Goal: Communication & Community: Share content

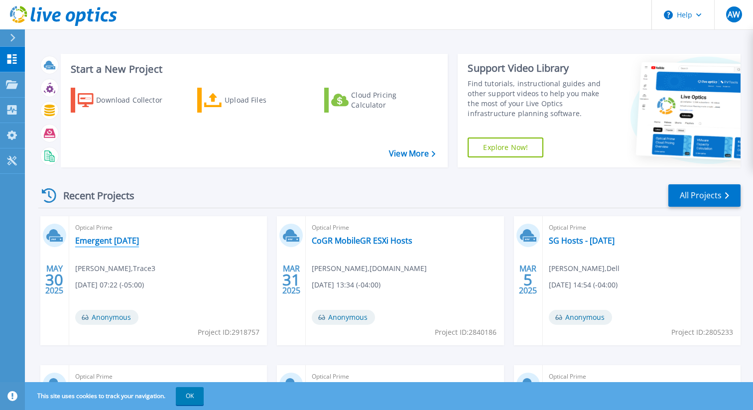
click at [132, 243] on link "Emergent [DATE]" at bounding box center [107, 241] width 64 height 10
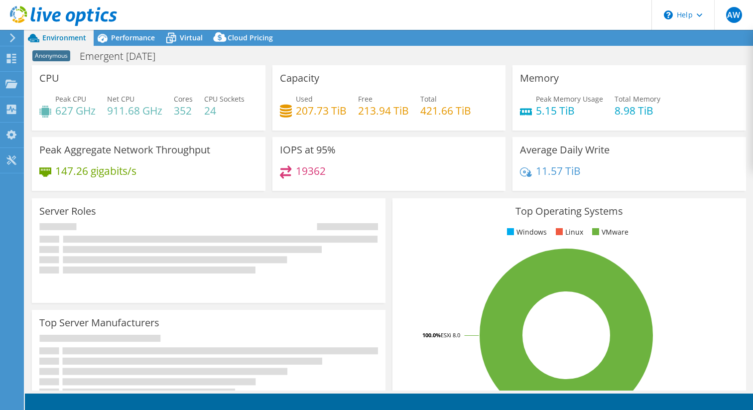
select select "USD"
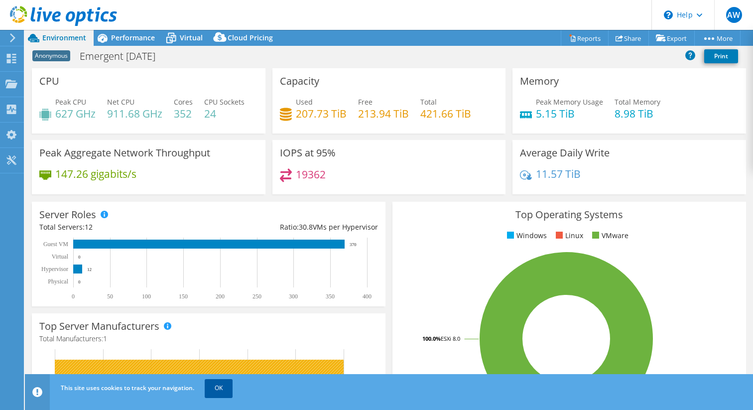
click at [225, 391] on link "OK" at bounding box center [219, 388] width 28 height 18
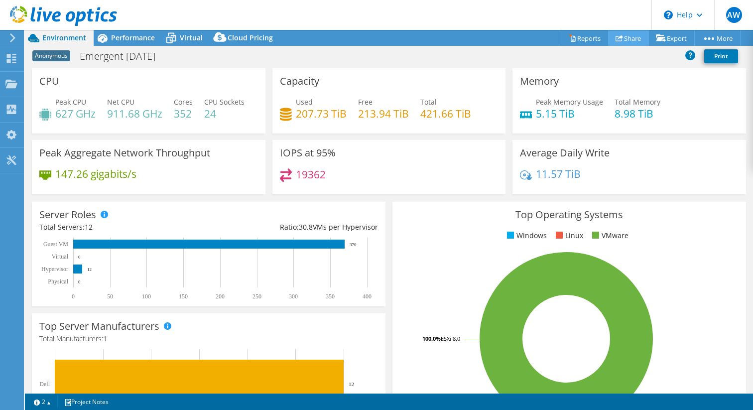
click at [622, 40] on link "Share" at bounding box center [628, 37] width 41 height 15
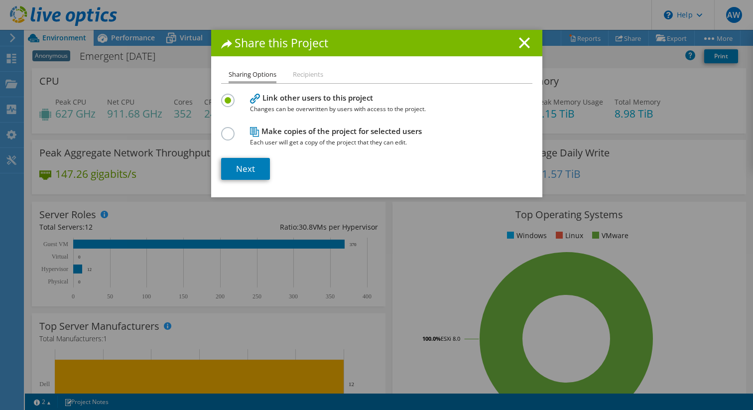
click at [307, 77] on li "Recipients" at bounding box center [308, 75] width 30 height 12
click at [311, 75] on li "Recipients" at bounding box center [308, 75] width 30 height 12
click at [236, 168] on link "Next" at bounding box center [245, 169] width 49 height 22
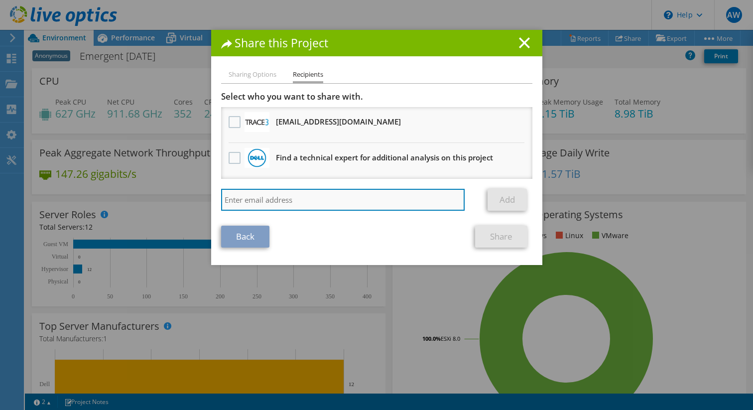
click at [277, 203] on input "search" at bounding box center [343, 200] width 244 height 22
type input "[PERSON_NAME]"
drag, startPoint x: 248, startPoint y: 198, endPoint x: 183, endPoint y: 198, distance: 65.3
click at [183, 198] on div "Share this Project Sharing Options Recipients Link other users to this project …" at bounding box center [376, 205] width 753 height 350
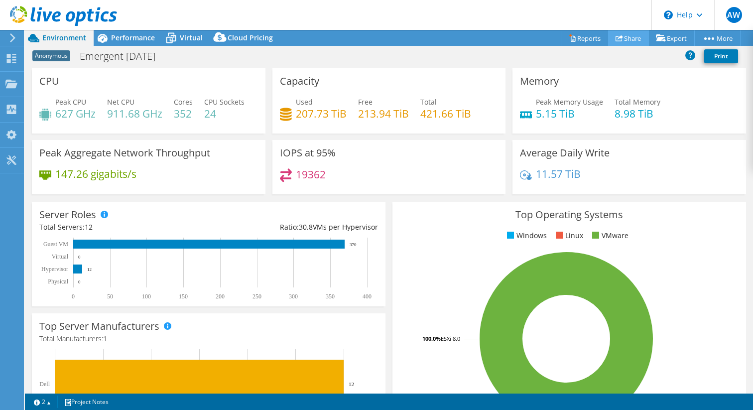
click at [620, 40] on link "Share" at bounding box center [628, 37] width 41 height 15
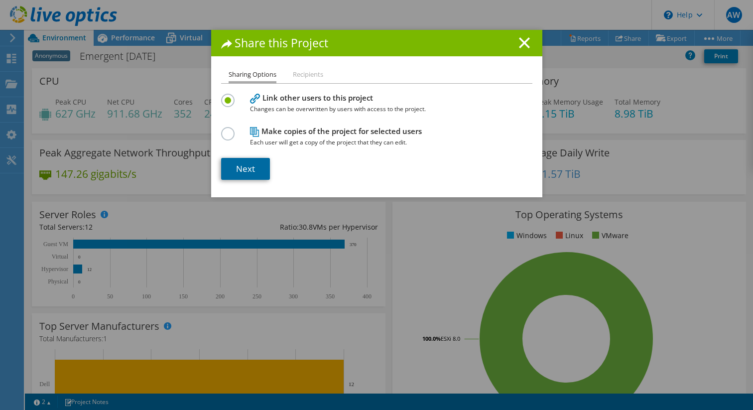
click at [245, 173] on link "Next" at bounding box center [245, 169] width 49 height 22
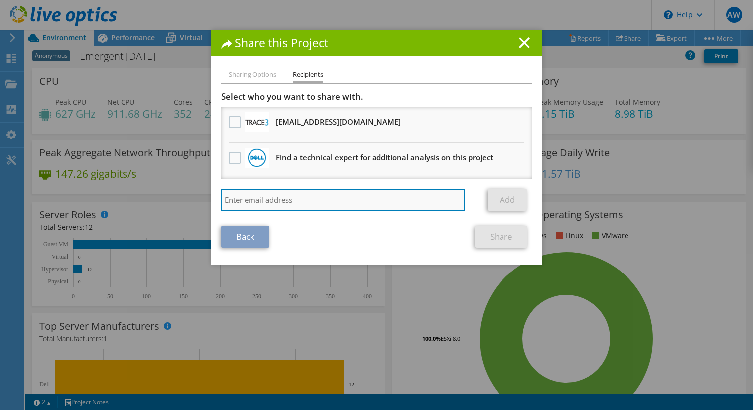
click at [259, 201] on input "search" at bounding box center [343, 200] width 244 height 22
paste input "[PERSON_NAME][EMAIL_ADDRESS][PERSON_NAME][DOMAIN_NAME]"
type input "[PERSON_NAME][EMAIL_ADDRESS][PERSON_NAME][DOMAIN_NAME]"
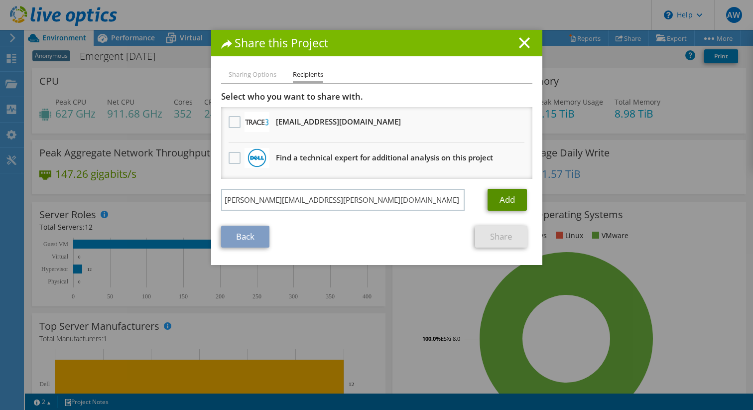
click at [508, 200] on link "Add" at bounding box center [507, 200] width 39 height 22
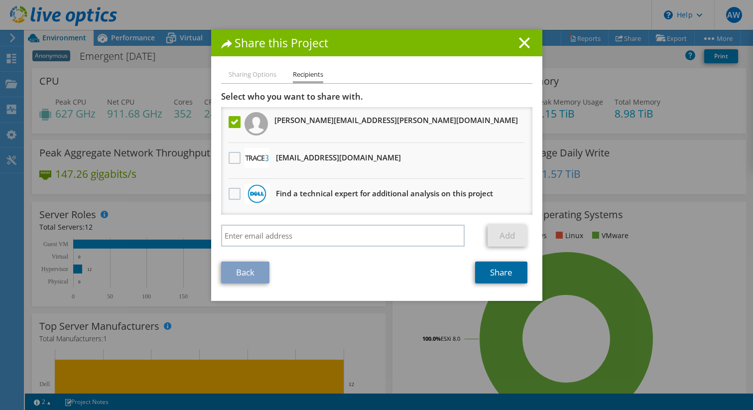
click at [492, 274] on link "Share" at bounding box center [501, 273] width 52 height 22
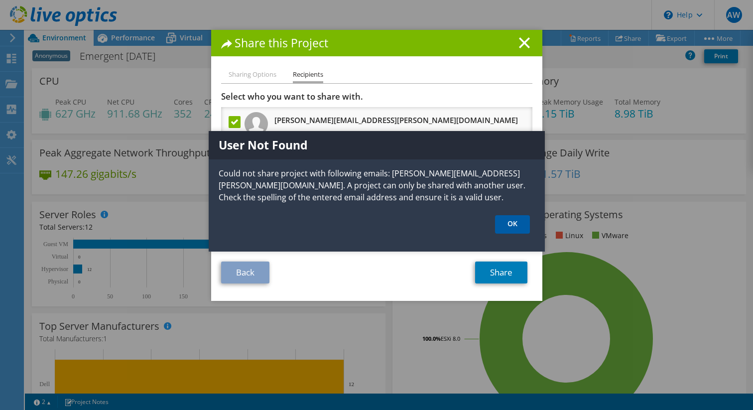
click at [510, 226] on link "OK" at bounding box center [512, 224] width 35 height 18
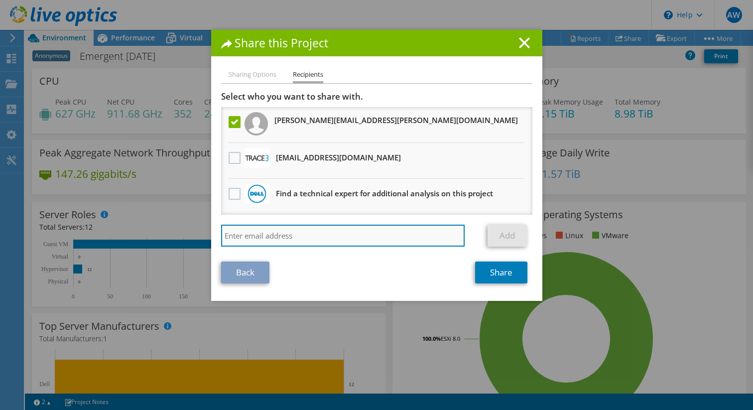
click at [261, 237] on input "search" at bounding box center [343, 236] width 244 height 22
paste input "[PERSON_NAME][EMAIL_ADDRESS][PERSON_NAME][DOMAIN_NAME]"
type input "[PERSON_NAME][EMAIL_ADDRESS][PERSON_NAME][DOMAIN_NAME]"
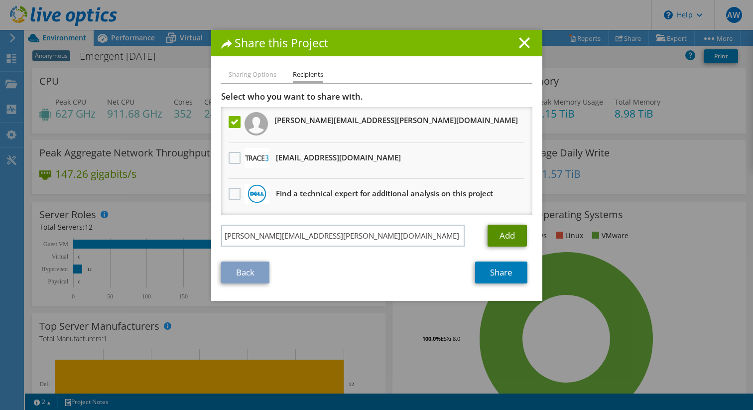
click at [502, 236] on link "Add" at bounding box center [507, 236] width 39 height 22
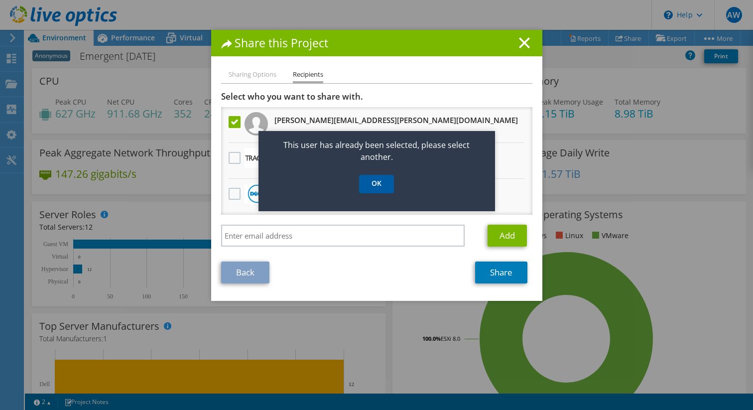
click at [378, 181] on link "OK" at bounding box center [376, 184] width 35 height 18
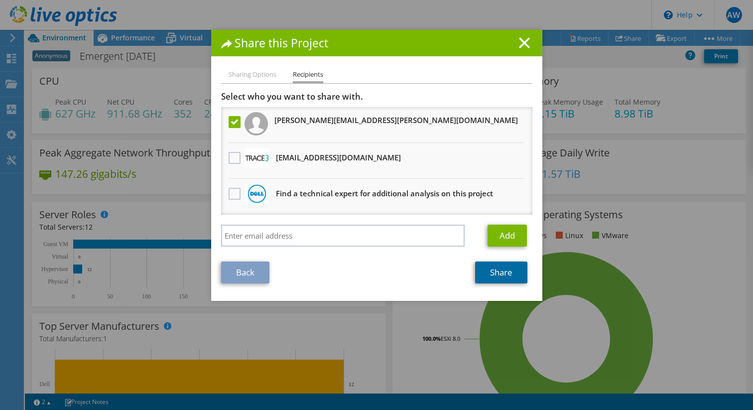
click at [496, 277] on link "Share" at bounding box center [501, 273] width 52 height 22
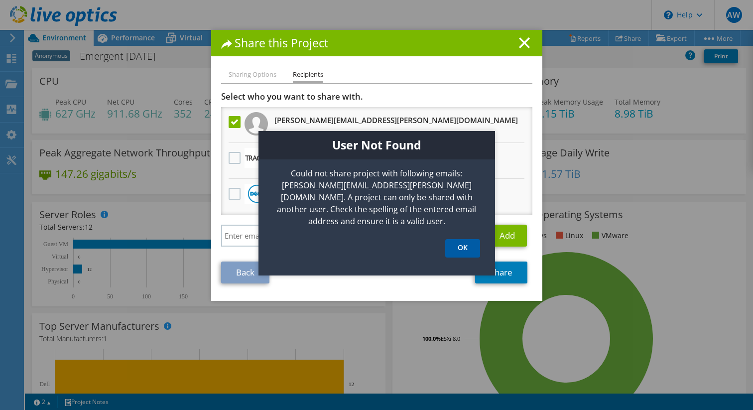
click at [461, 239] on link "OK" at bounding box center [462, 248] width 35 height 18
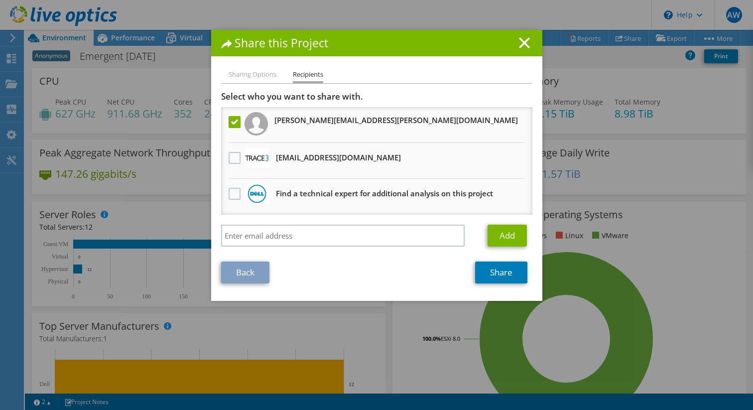
click at [234, 275] on link "Back" at bounding box center [245, 273] width 48 height 22
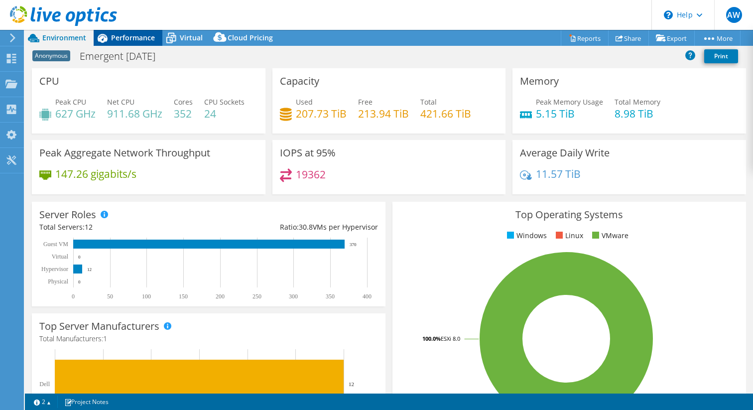
click at [135, 40] on span "Performance" at bounding box center [133, 37] width 44 height 9
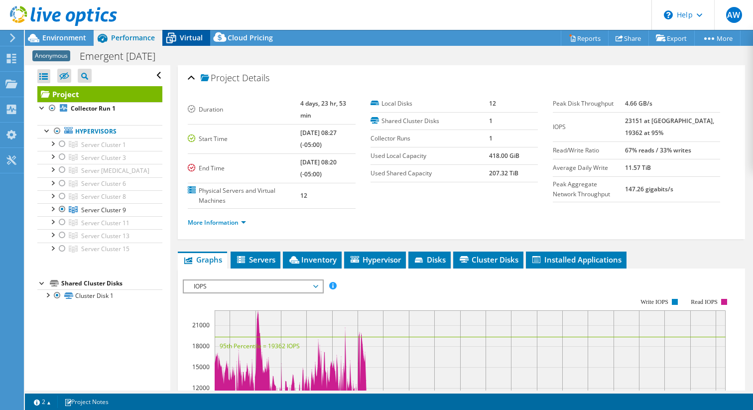
click at [190, 37] on span "Virtual" at bounding box center [191, 37] width 23 height 9
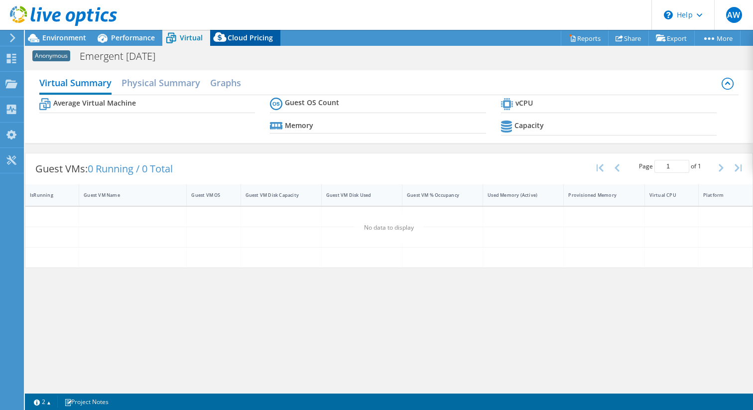
click at [239, 36] on span "Cloud Pricing" at bounding box center [250, 37] width 45 height 9
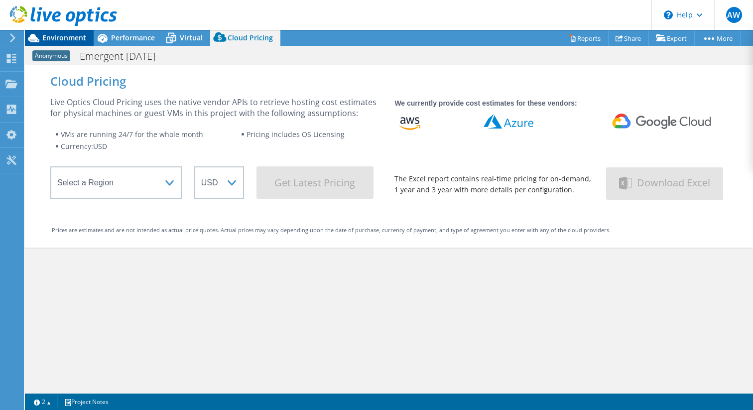
click at [60, 36] on span "Environment" at bounding box center [64, 37] width 44 height 9
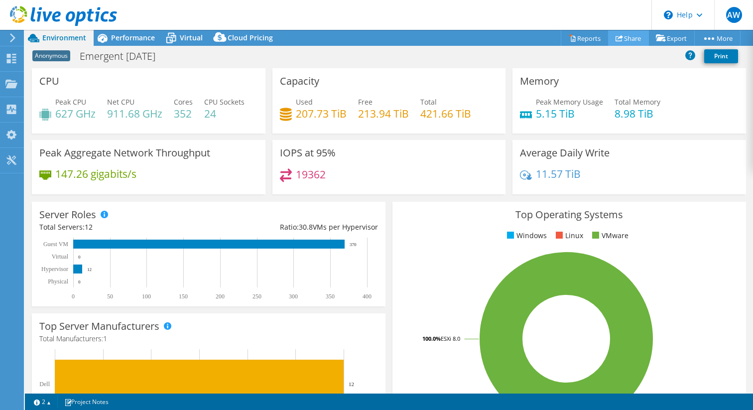
click at [628, 39] on link "Share" at bounding box center [628, 37] width 41 height 15
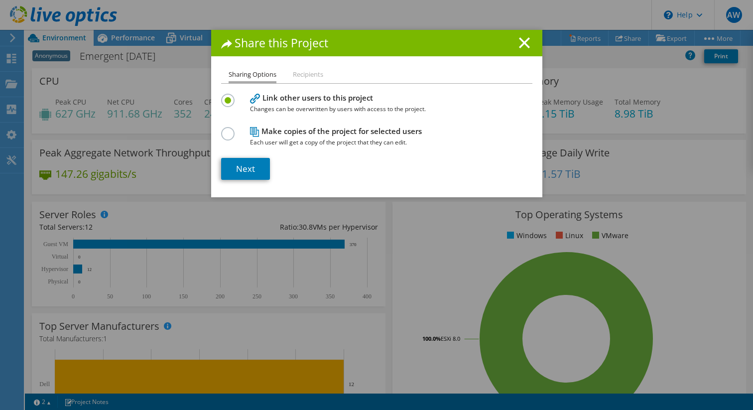
click at [310, 77] on li "Recipients" at bounding box center [308, 75] width 30 height 12
click at [305, 76] on li "Recipients" at bounding box center [308, 75] width 30 height 12
click at [305, 75] on li "Recipients" at bounding box center [308, 75] width 30 height 12
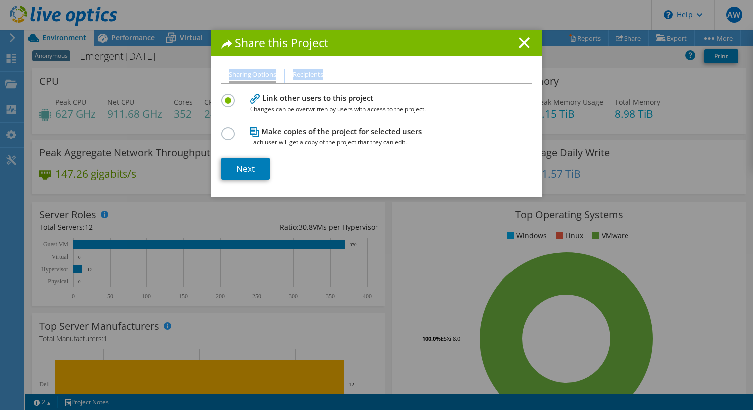
click at [305, 75] on li "Recipients" at bounding box center [308, 75] width 30 height 12
click at [261, 76] on li "Sharing Options" at bounding box center [253, 76] width 48 height 14
click at [314, 78] on li "Recipients" at bounding box center [308, 75] width 30 height 12
click at [226, 130] on label at bounding box center [229, 128] width 17 height 2
click at [0, 0] on input "radio" at bounding box center [0, 0] width 0 height 0
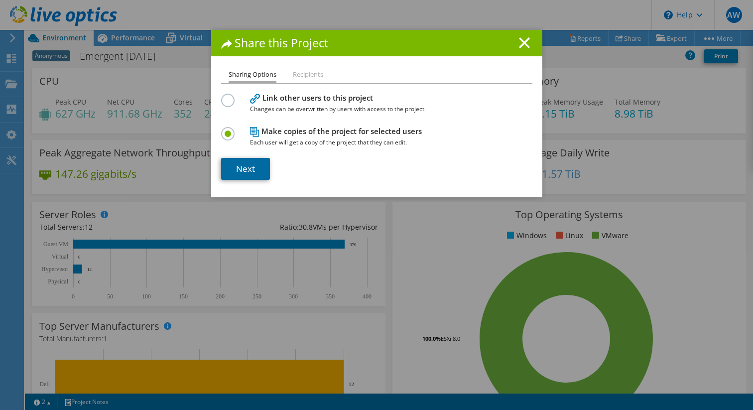
click at [248, 170] on link "Next" at bounding box center [245, 169] width 49 height 22
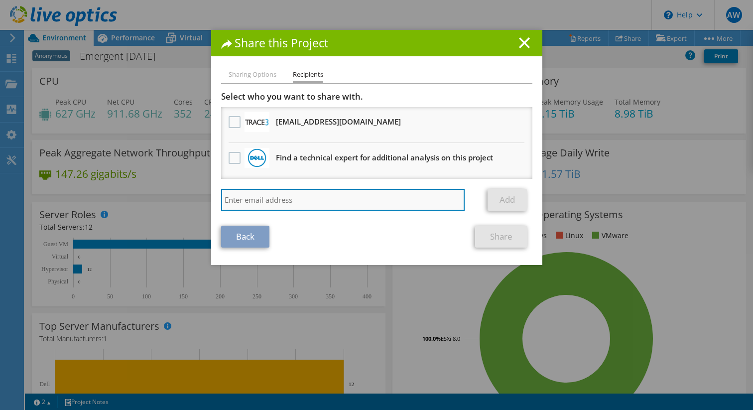
click at [260, 199] on input "search" at bounding box center [343, 200] width 244 height 22
paste input "[PERSON_NAME][EMAIL_ADDRESS][PERSON_NAME][DOMAIN_NAME]"
type input "[PERSON_NAME][EMAIL_ADDRESS][PERSON_NAME][DOMAIN_NAME]"
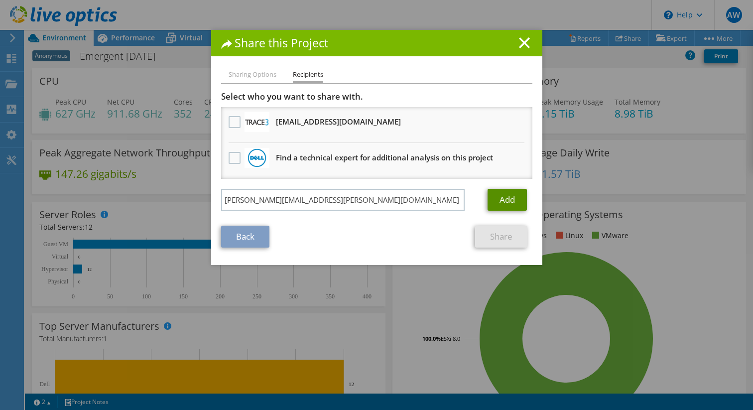
click at [504, 198] on link "Add" at bounding box center [507, 200] width 39 height 22
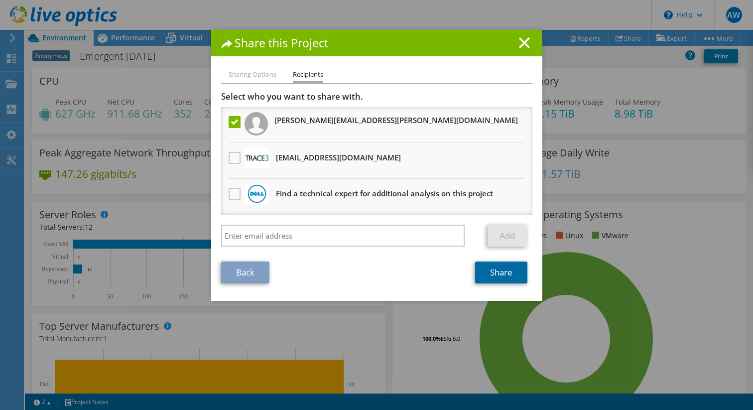
click at [501, 272] on link "Share" at bounding box center [501, 273] width 52 height 22
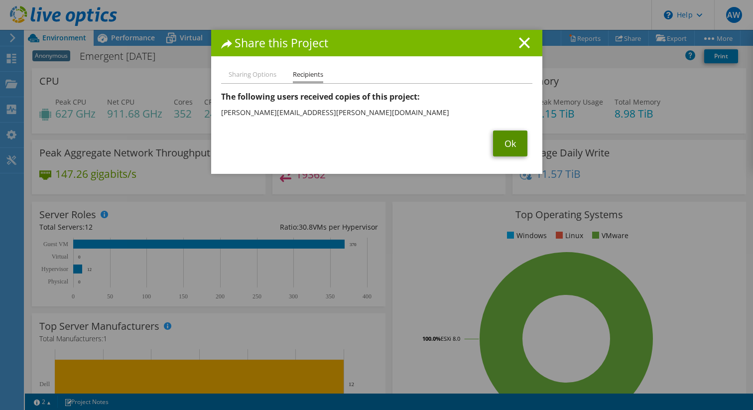
click at [499, 145] on link "Ok" at bounding box center [510, 144] width 34 height 26
